Goal: Find specific page/section: Find specific page/section

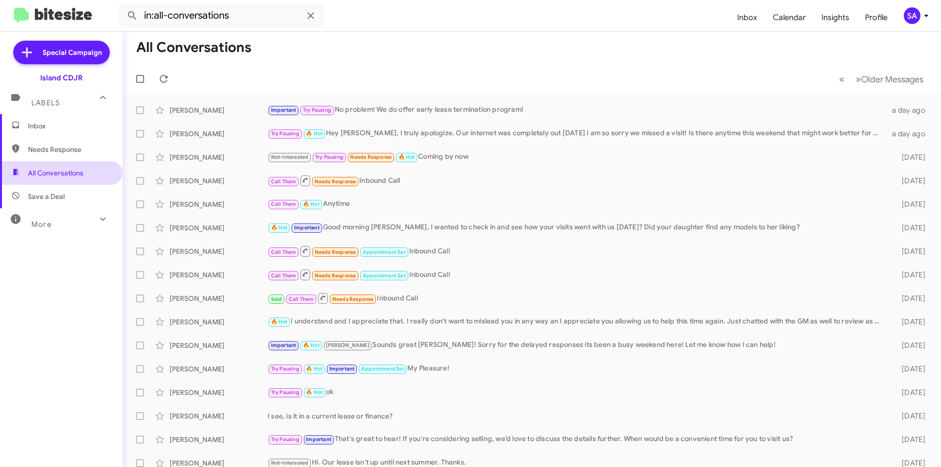
click at [59, 175] on span "All Conversations" at bounding box center [55, 173] width 55 height 10
click at [73, 202] on span "Save a Deal" at bounding box center [61, 197] width 123 height 24
type input "in:not-interested"
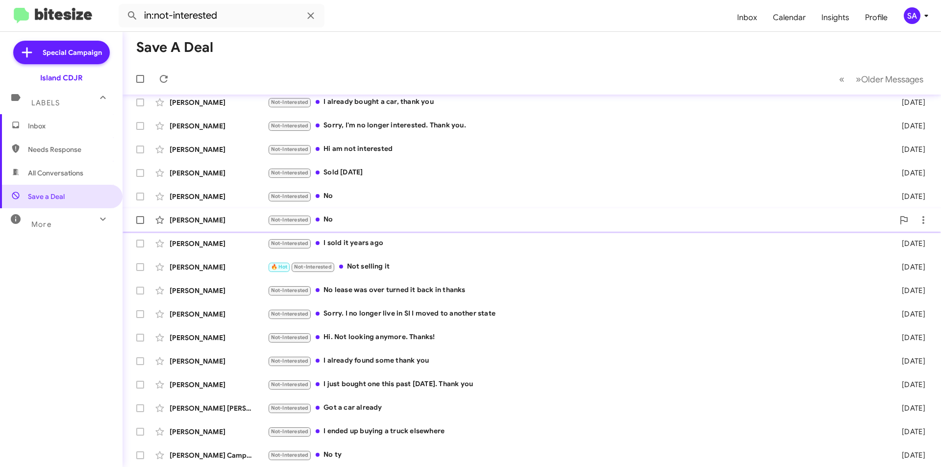
scroll to position [102, 0]
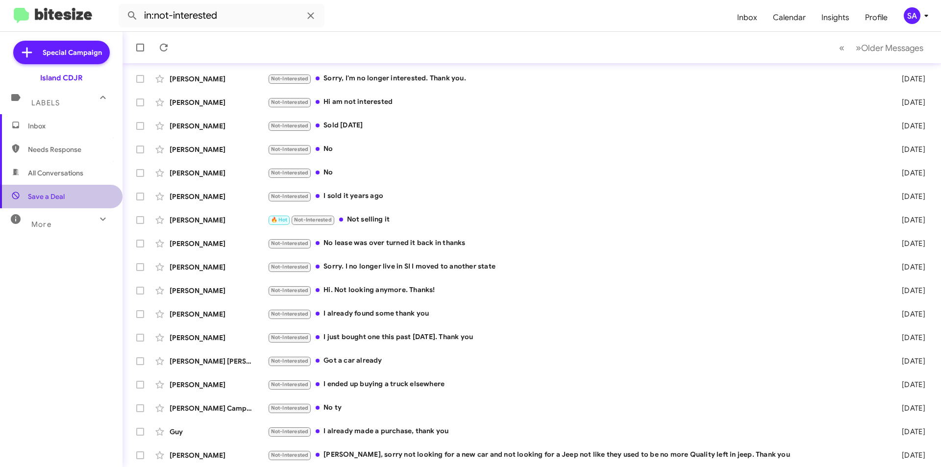
click at [64, 205] on span "Save a Deal" at bounding box center [61, 197] width 123 height 24
click at [44, 128] on span "Inbox" at bounding box center [69, 126] width 83 height 10
